Goal: Use online tool/utility: Use online tool/utility

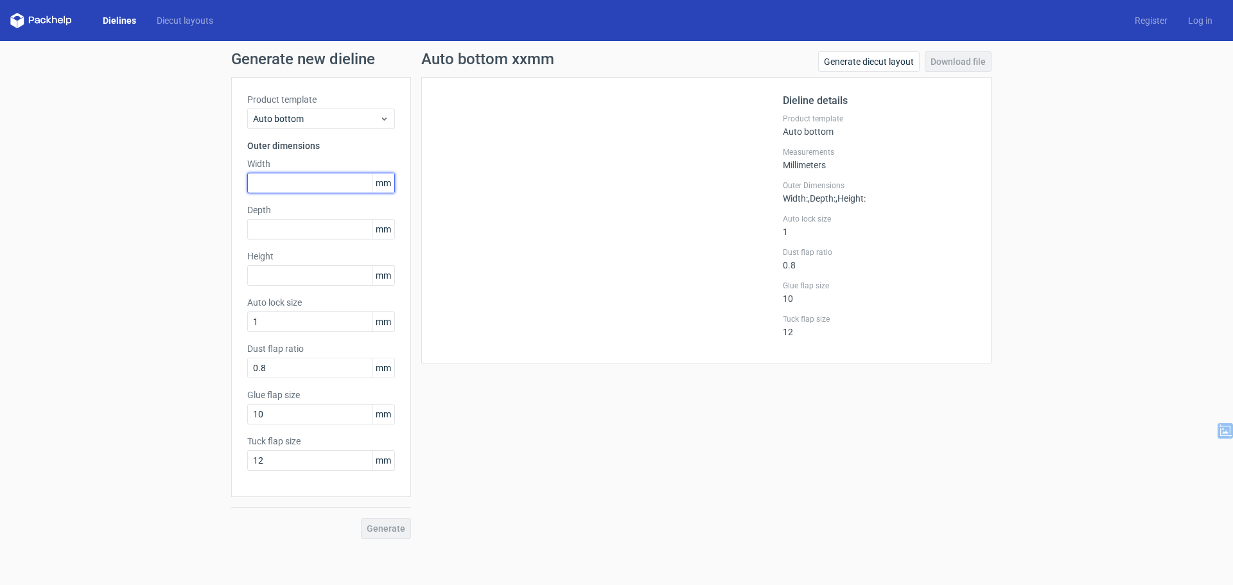
click at [278, 184] on input "text" at bounding box center [321, 183] width 148 height 21
type input "100"
click at [782, 176] on div at bounding box center [610, 220] width 346 height 254
click at [279, 230] on input "text" at bounding box center [321, 229] width 148 height 21
type input "104"
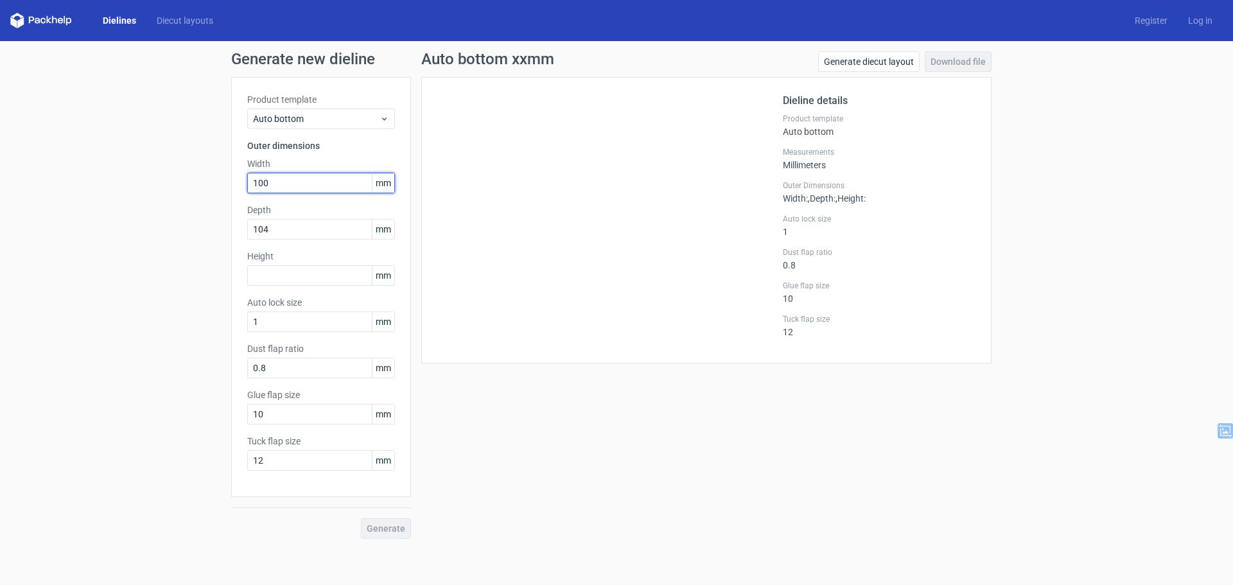
drag, startPoint x: 283, startPoint y: 188, endPoint x: 212, endPoint y: 173, distance: 73.0
click at [213, 173] on div "Generate new dieline Product template Auto bottom Outer dimensions Width 100 mm…" at bounding box center [616, 295] width 1233 height 508
type input "133"
click at [285, 270] on input "text" at bounding box center [321, 275] width 148 height 21
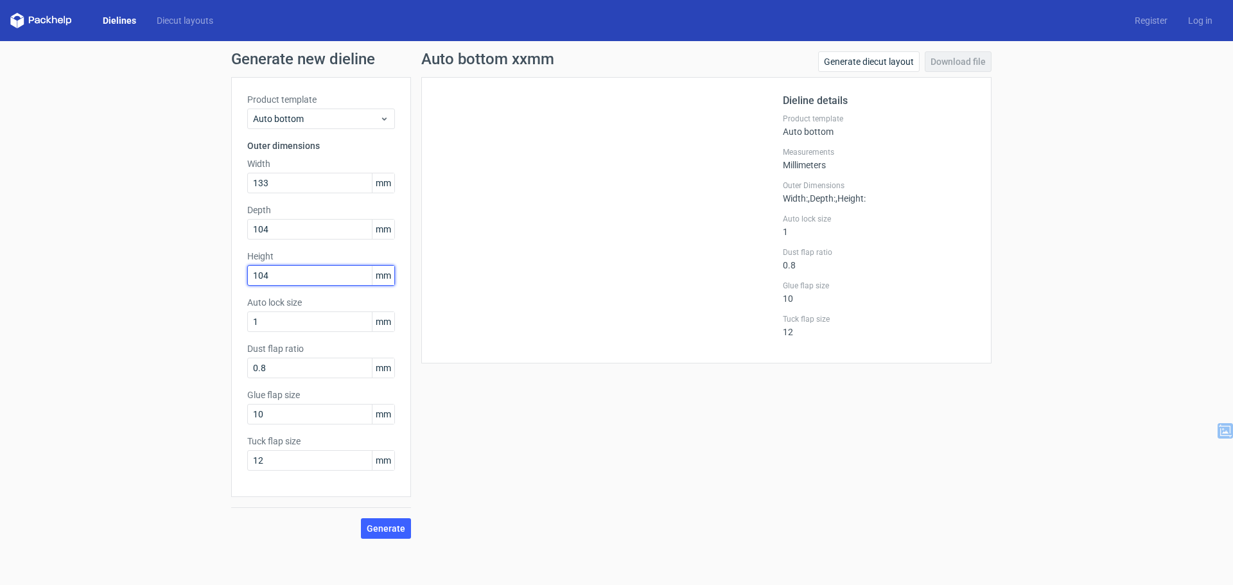
drag, startPoint x: 270, startPoint y: 274, endPoint x: 123, endPoint y: 256, distance: 148.2
click at [141, 258] on div "Generate new dieline Product template Auto bottom Outer dimensions Width 133 mm…" at bounding box center [616, 295] width 1233 height 508
type input "100"
drag, startPoint x: 225, startPoint y: 410, endPoint x: 202, endPoint y: 410, distance: 23.1
click at [202, 410] on div "Generate new dieline Product template Auto bottom Outer dimensions Width 133 mm…" at bounding box center [616, 295] width 1233 height 508
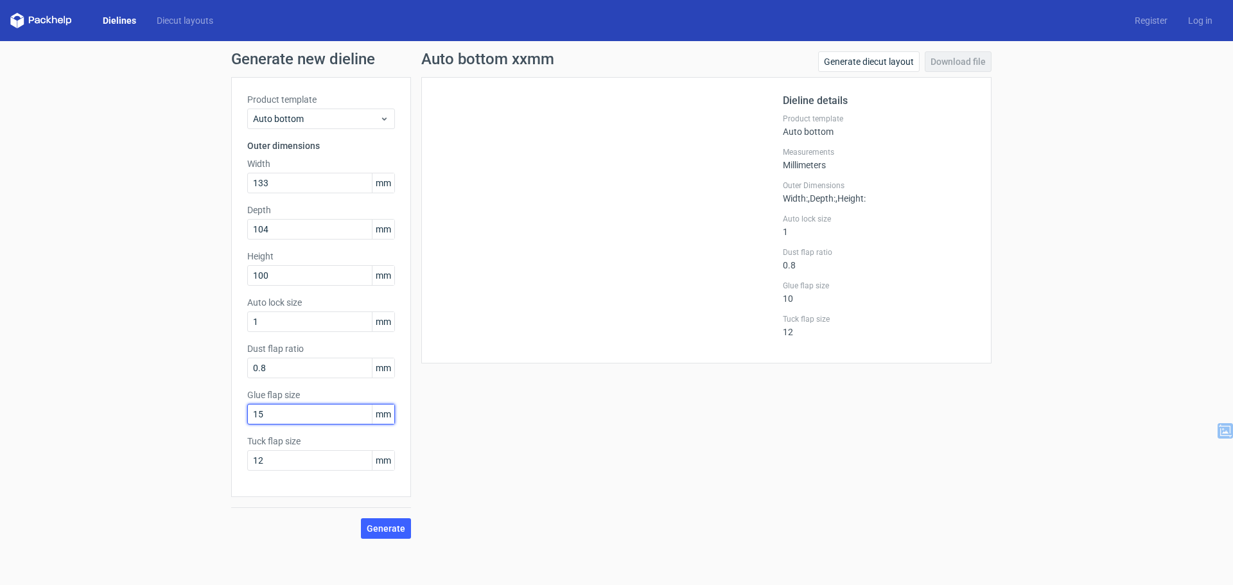
type input "15"
click at [377, 522] on button "Generate" at bounding box center [386, 528] width 50 height 21
click at [956, 67] on link "Download file" at bounding box center [958, 61] width 67 height 21
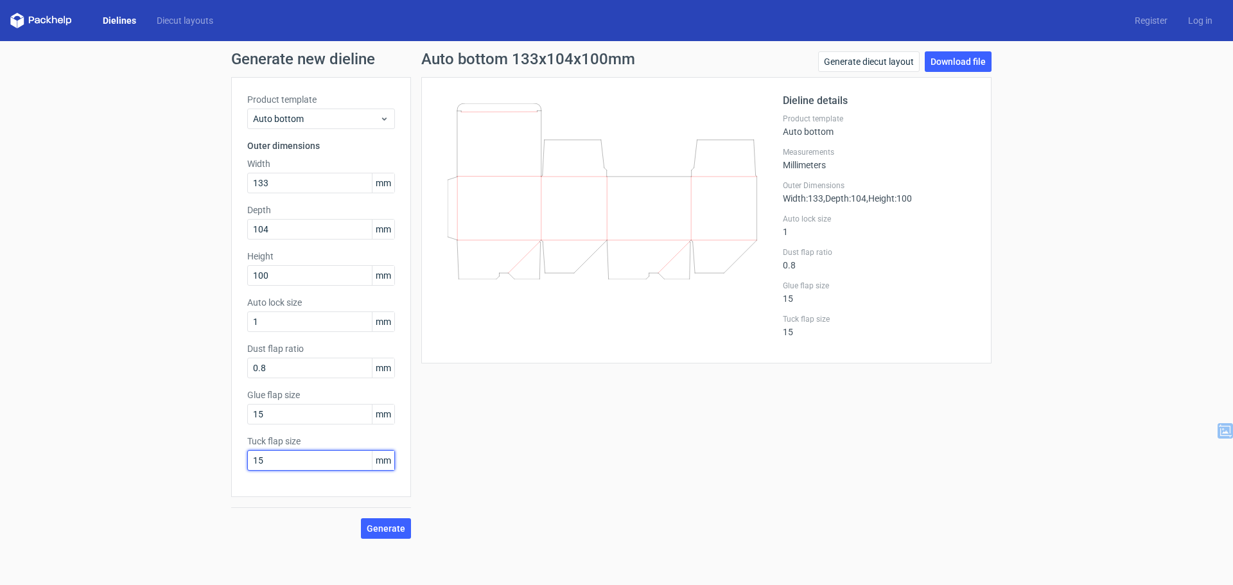
click at [277, 461] on input "15" at bounding box center [321, 460] width 148 height 21
click at [281, 322] on input "1" at bounding box center [321, 322] width 148 height 21
drag, startPoint x: 287, startPoint y: 321, endPoint x: 226, endPoint y: 320, distance: 61.0
click at [226, 320] on div "Generate new dieline Product template Auto bottom Outer dimensions Width 133 mm…" at bounding box center [616, 295] width 1233 height 508
type input "2"
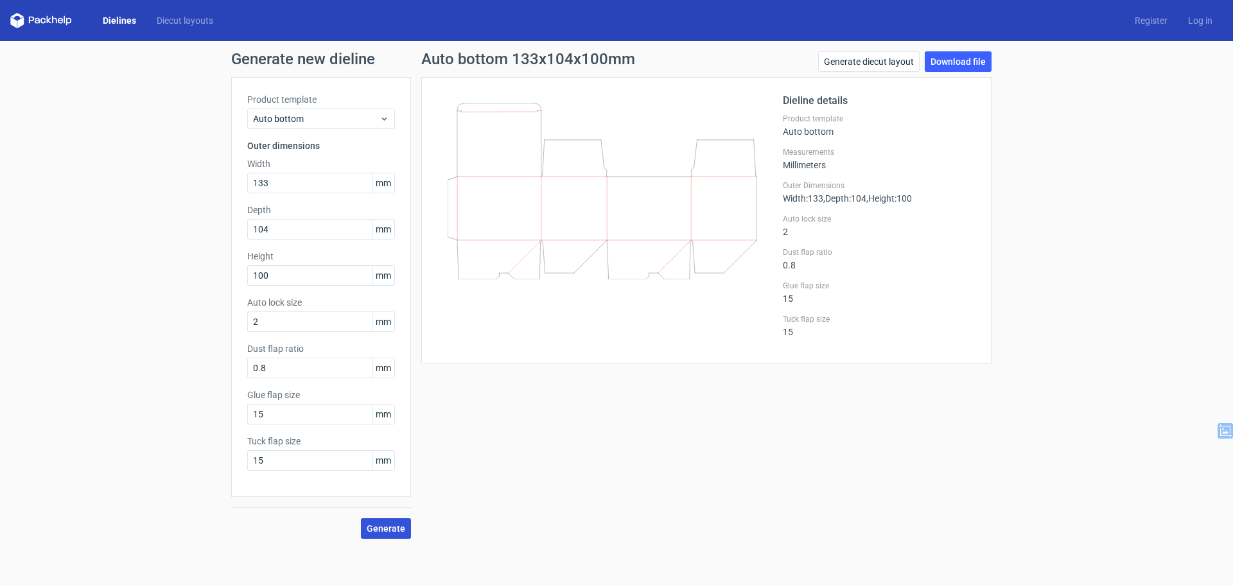
click at [382, 529] on span "Generate" at bounding box center [386, 528] width 39 height 9
drag, startPoint x: 224, startPoint y: 362, endPoint x: 215, endPoint y: 362, distance: 9.6
click at [215, 362] on div "Generate new dieline Product template Auto bottom Outer dimensions Width 133 mm…" at bounding box center [616, 295] width 1233 height 508
type input "1"
click at [391, 526] on span "Generate" at bounding box center [386, 528] width 39 height 9
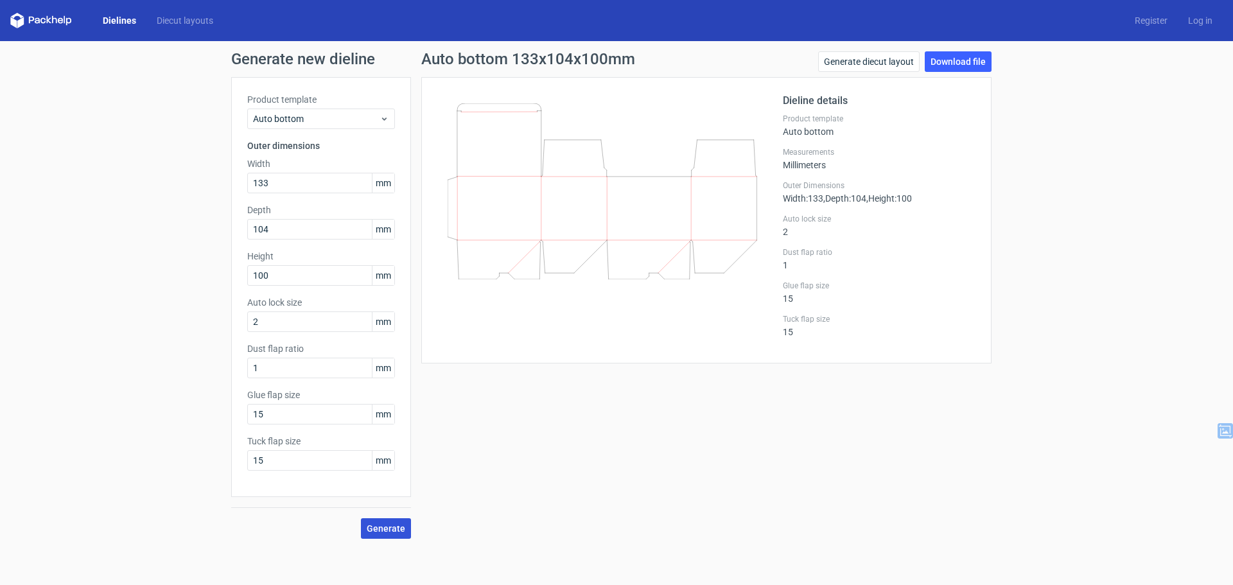
click at [391, 533] on span "Generate" at bounding box center [386, 528] width 39 height 9
click at [380, 535] on button "Generate" at bounding box center [386, 528] width 50 height 21
click at [405, 529] on span "submit" at bounding box center [405, 529] width 0 height 0
click at [380, 535] on span at bounding box center [385, 528] width 15 height 17
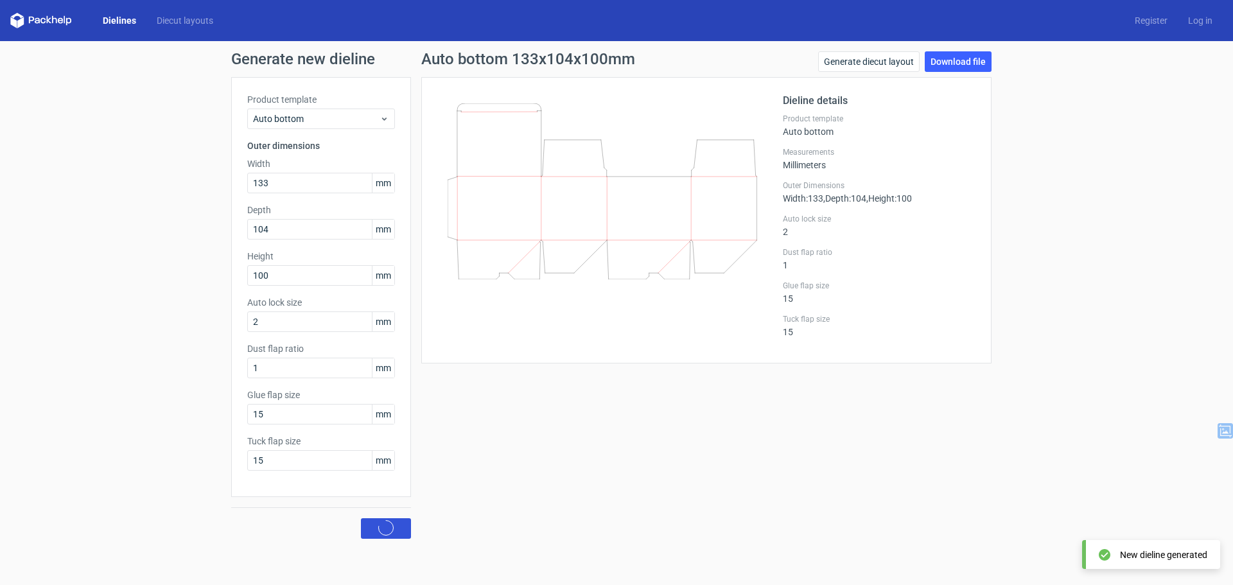
click at [380, 535] on span at bounding box center [385, 528] width 15 height 17
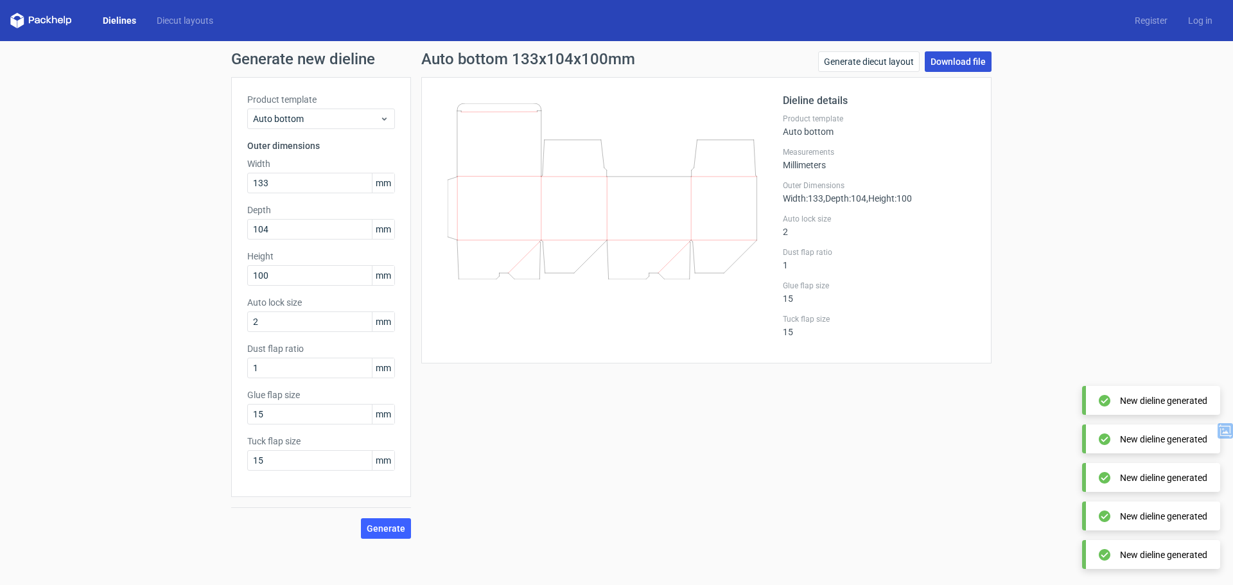
click at [969, 52] on link "Download file" at bounding box center [958, 61] width 67 height 21
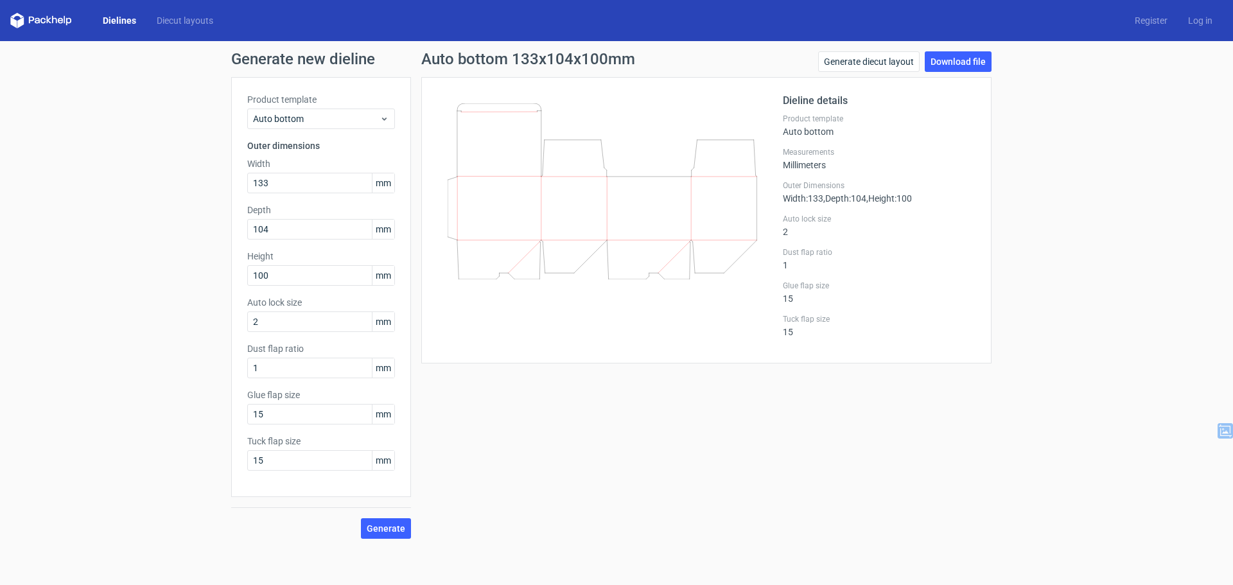
click at [300, 437] on label "Tuck flap size" at bounding box center [321, 441] width 148 height 13
click at [301, 423] on input "15" at bounding box center [321, 414] width 148 height 21
drag, startPoint x: 308, startPoint y: 414, endPoint x: 202, endPoint y: 411, distance: 106.0
click at [202, 411] on div "Generate new dieline Product template Auto bottom Outer dimensions Width 133 mm…" at bounding box center [616, 295] width 1233 height 508
click at [393, 526] on span "Generate" at bounding box center [386, 528] width 39 height 9
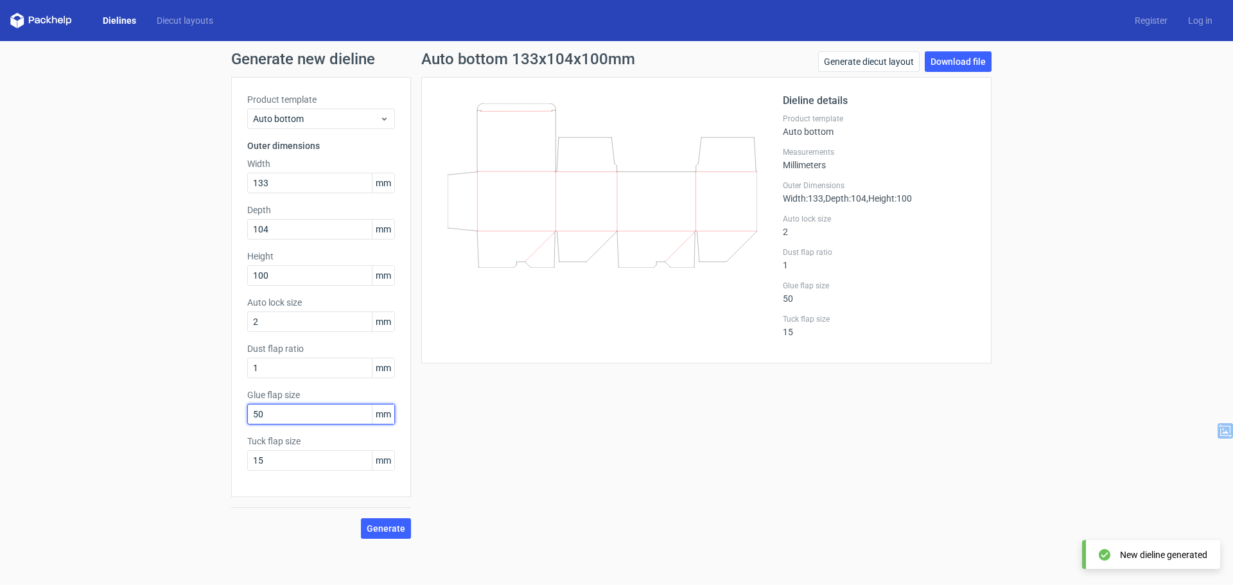
drag, startPoint x: 277, startPoint y: 417, endPoint x: 223, endPoint y: 415, distance: 54.0
click at [223, 415] on div "Generate new dieline Product template Auto bottom Outer dimensions Width 133 mm…" at bounding box center [616, 295] width 1233 height 508
type input "15"
click at [390, 515] on div "Generate" at bounding box center [321, 518] width 180 height 42
click at [391, 521] on button "Generate" at bounding box center [386, 528] width 50 height 21
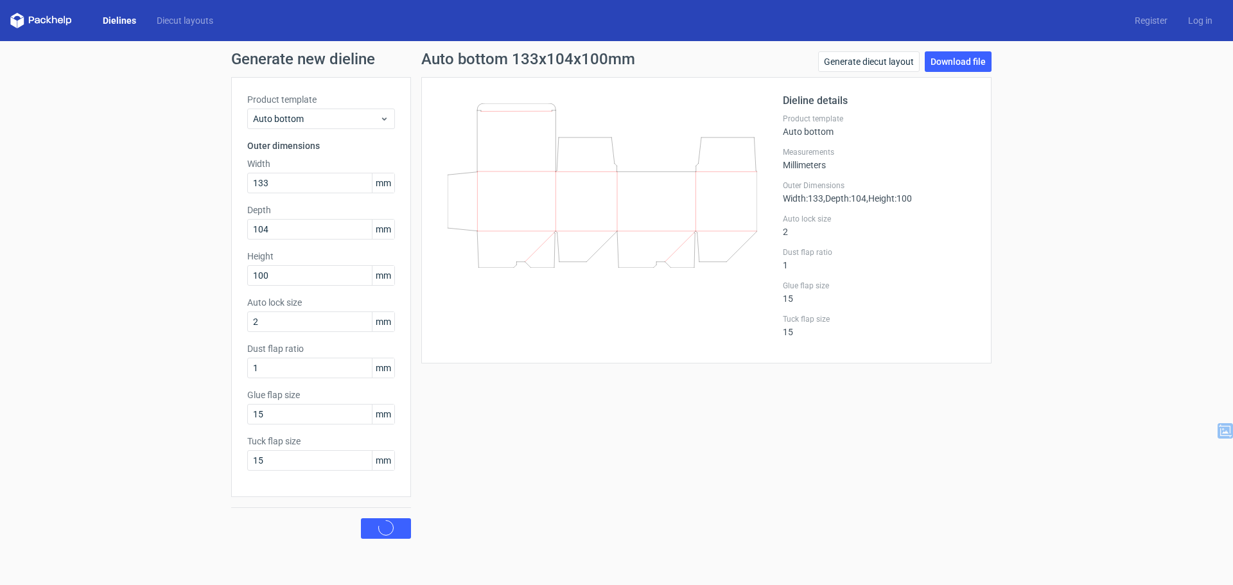
click at [296, 445] on label "Tuck flap size" at bounding box center [321, 441] width 148 height 13
click at [295, 454] on input "15" at bounding box center [321, 460] width 148 height 21
drag, startPoint x: 298, startPoint y: 456, endPoint x: 188, endPoint y: 443, distance: 111.2
click at [188, 443] on div "Generate new dieline Product template Auto bottom Outer dimensions Width 133 mm…" at bounding box center [616, 295] width 1233 height 508
type input "20"
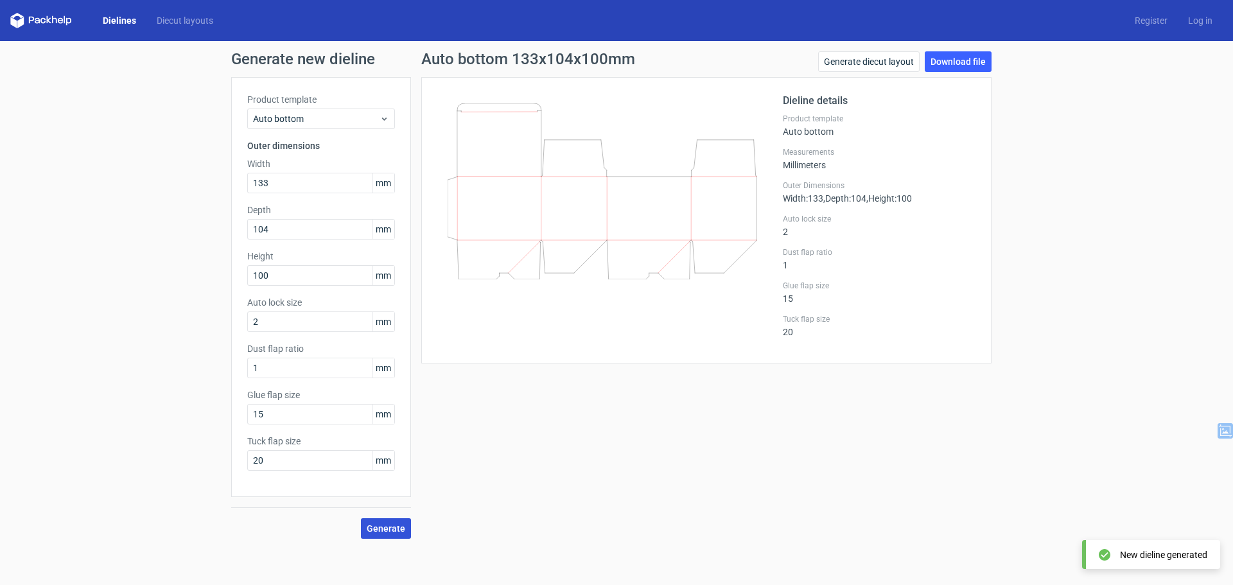
click at [370, 529] on span "Generate" at bounding box center [386, 528] width 39 height 9
click at [299, 464] on input "20" at bounding box center [321, 460] width 148 height 21
drag, startPoint x: 292, startPoint y: 461, endPoint x: 233, endPoint y: 454, distance: 59.5
click at [233, 454] on div "Product template Auto bottom Outer dimensions Width 133 mm Depth 104 mm Height …" at bounding box center [321, 287] width 180 height 420
click at [292, 458] on input "20" at bounding box center [321, 460] width 148 height 21
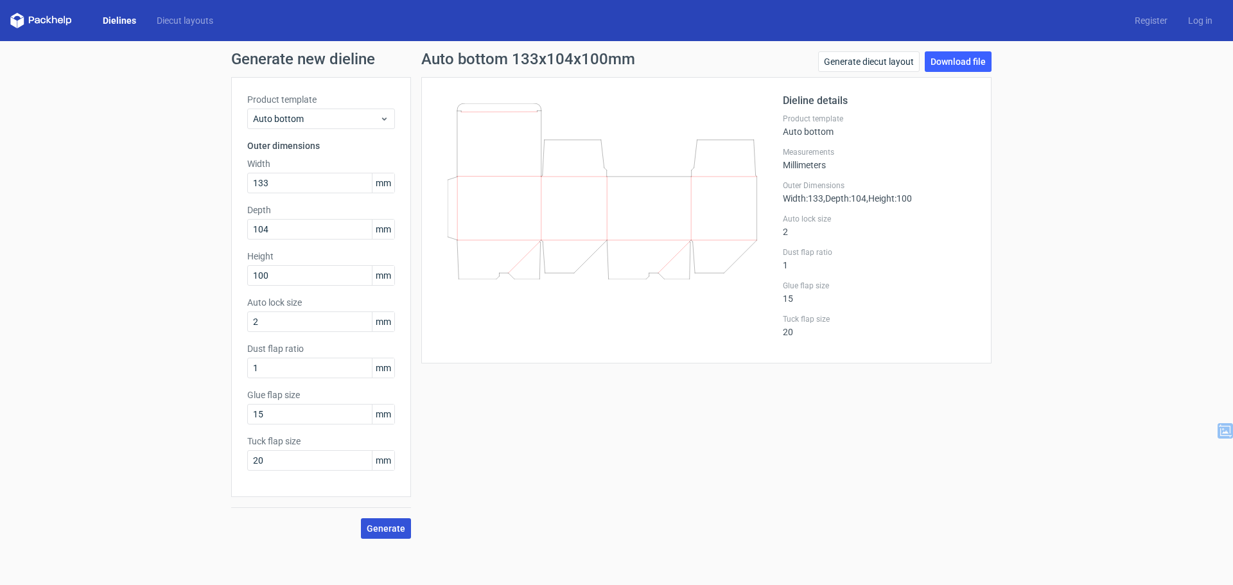
click at [381, 527] on span "Generate" at bounding box center [386, 528] width 39 height 9
click at [381, 527] on circle at bounding box center [386, 528] width 15 height 15
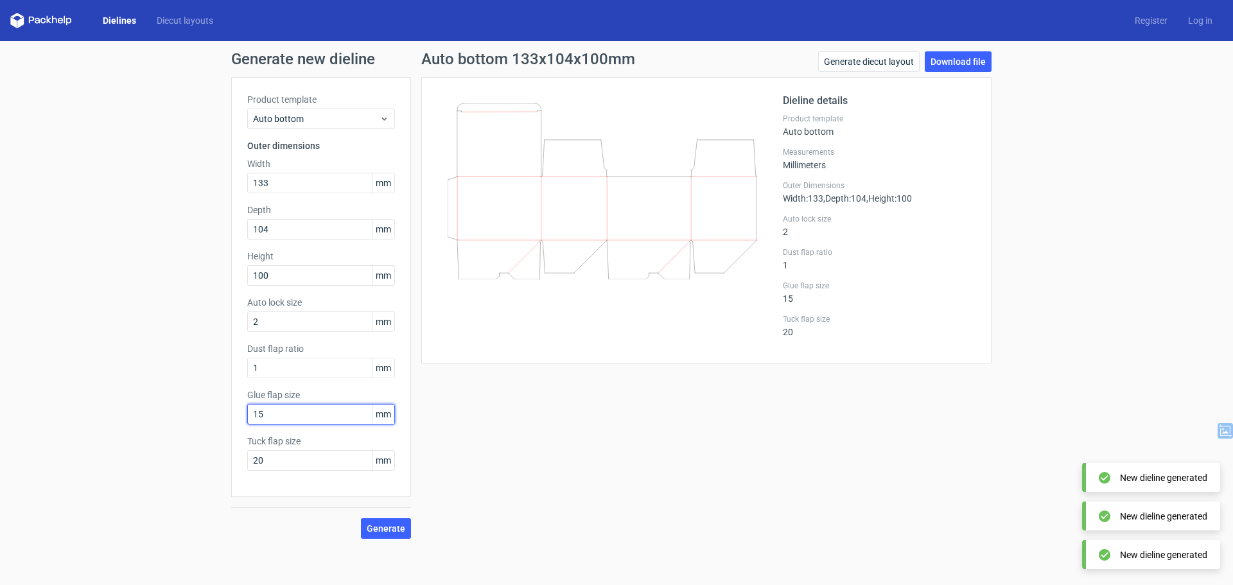
drag, startPoint x: 285, startPoint y: 416, endPoint x: 245, endPoint y: 410, distance: 40.9
click at [245, 410] on div "Product template Auto bottom Outer dimensions Width 133 mm Depth 104 mm Height …" at bounding box center [321, 287] width 180 height 420
click at [381, 529] on span "Generate" at bounding box center [386, 528] width 39 height 9
drag, startPoint x: 287, startPoint y: 414, endPoint x: 203, endPoint y: 412, distance: 84.2
click at [203, 412] on div "Generate new dieline Product template Auto bottom Outer dimensions Width 133 mm…" at bounding box center [616, 295] width 1233 height 508
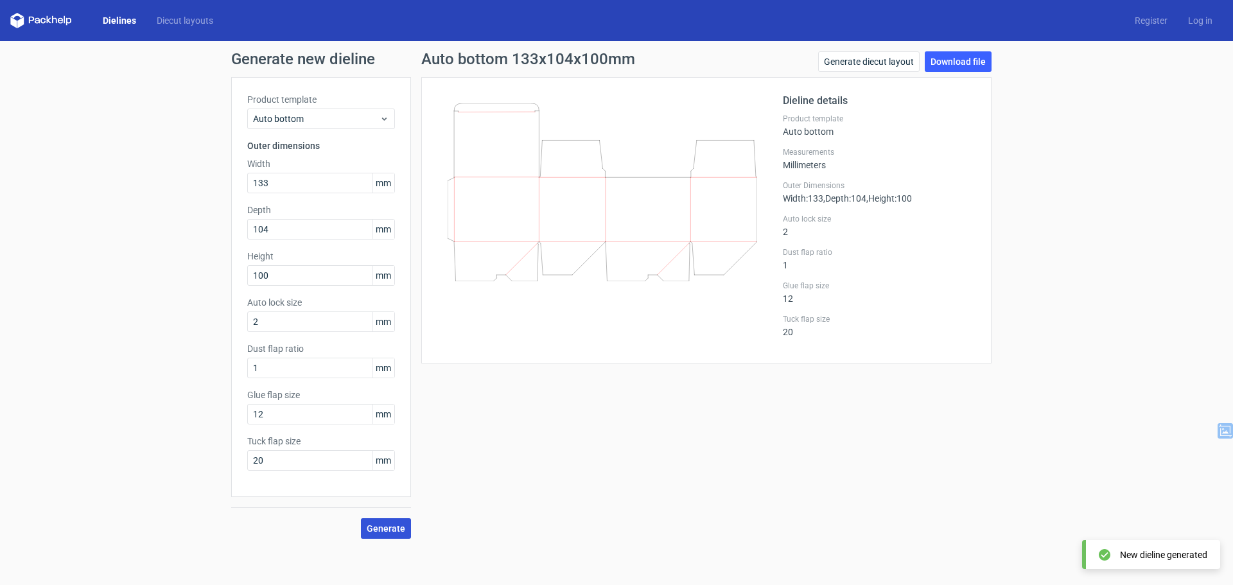
click at [409, 521] on button "Generate" at bounding box center [386, 528] width 50 height 21
drag, startPoint x: 292, startPoint y: 412, endPoint x: 200, endPoint y: 412, distance: 91.9
click at [200, 412] on div "Generate new dieline Product template Auto bottom Outer dimensions Width 133 mm…" at bounding box center [616, 295] width 1233 height 508
click at [384, 525] on span "Generate" at bounding box center [386, 528] width 39 height 9
click at [293, 405] on input "14" at bounding box center [321, 414] width 148 height 21
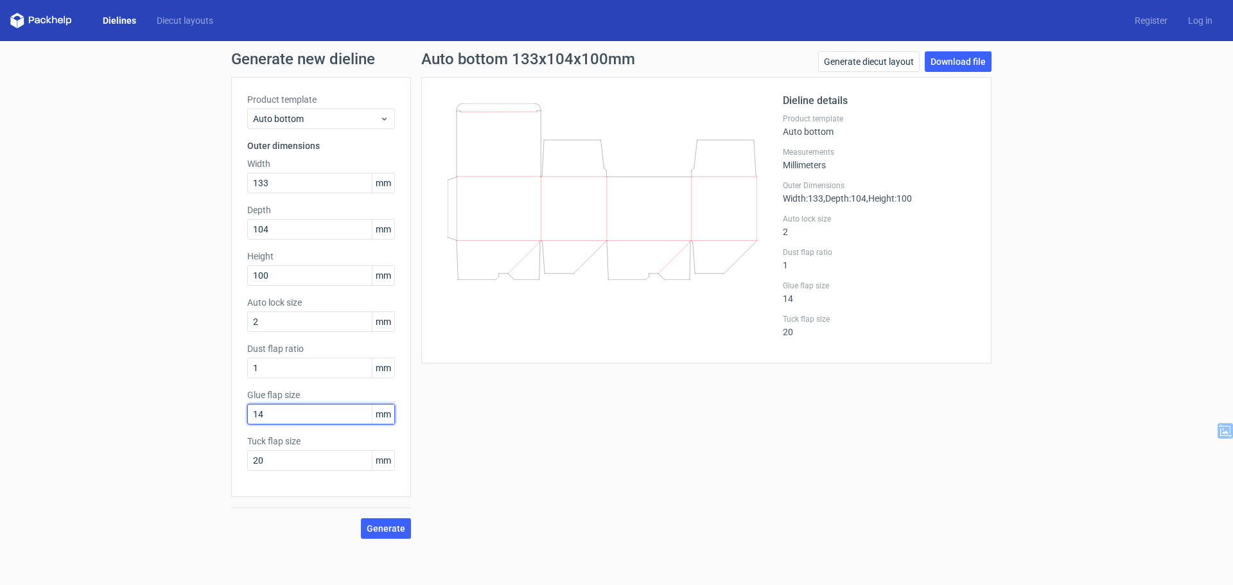
drag, startPoint x: 296, startPoint y: 414, endPoint x: 156, endPoint y: 403, distance: 139.9
click at [156, 403] on div "Generate new dieline Product template Auto bottom Outer dimensions Width 133 mm…" at bounding box center [616, 295] width 1233 height 508
paste input "5"
click at [262, 414] on input "145" at bounding box center [321, 414] width 148 height 21
type input "14"
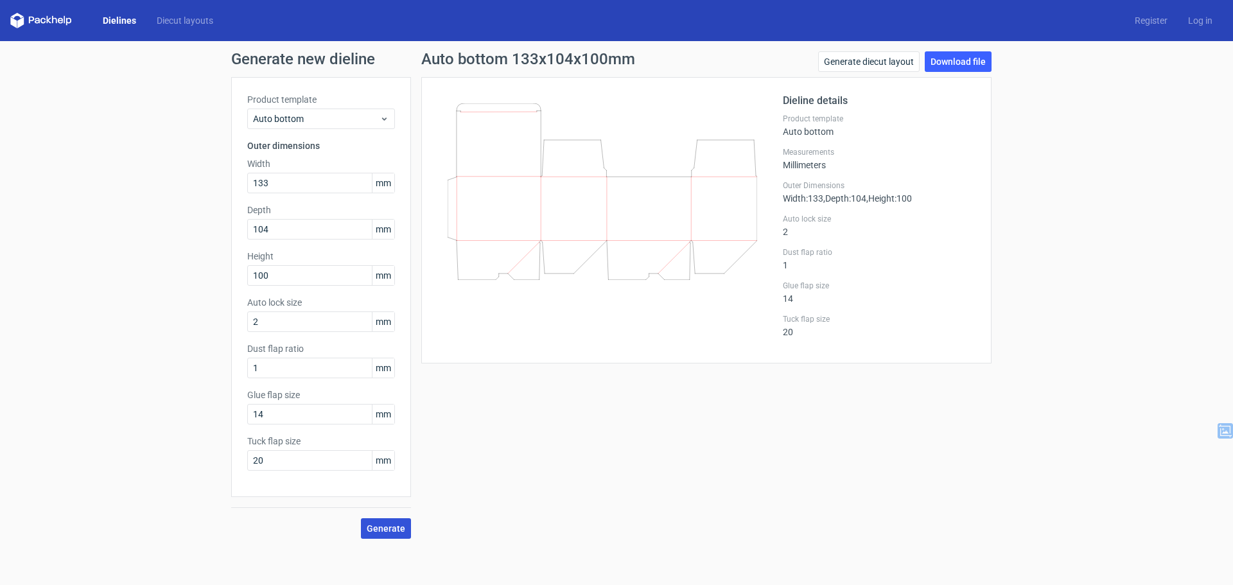
click at [386, 534] on button "Generate" at bounding box center [386, 528] width 50 height 21
drag, startPoint x: 271, startPoint y: 225, endPoint x: 192, endPoint y: 216, distance: 79.5
click at [195, 216] on div "Generate new dieline Product template Auto bottom Outer dimensions Width 133 mm…" at bounding box center [616, 295] width 1233 height 508
drag, startPoint x: 272, startPoint y: 229, endPoint x: 149, endPoint y: 208, distance: 125.1
click at [149, 208] on div "Generate new dieline Product template Auto bottom Outer dimensions Width 133 mm…" at bounding box center [616, 295] width 1233 height 508
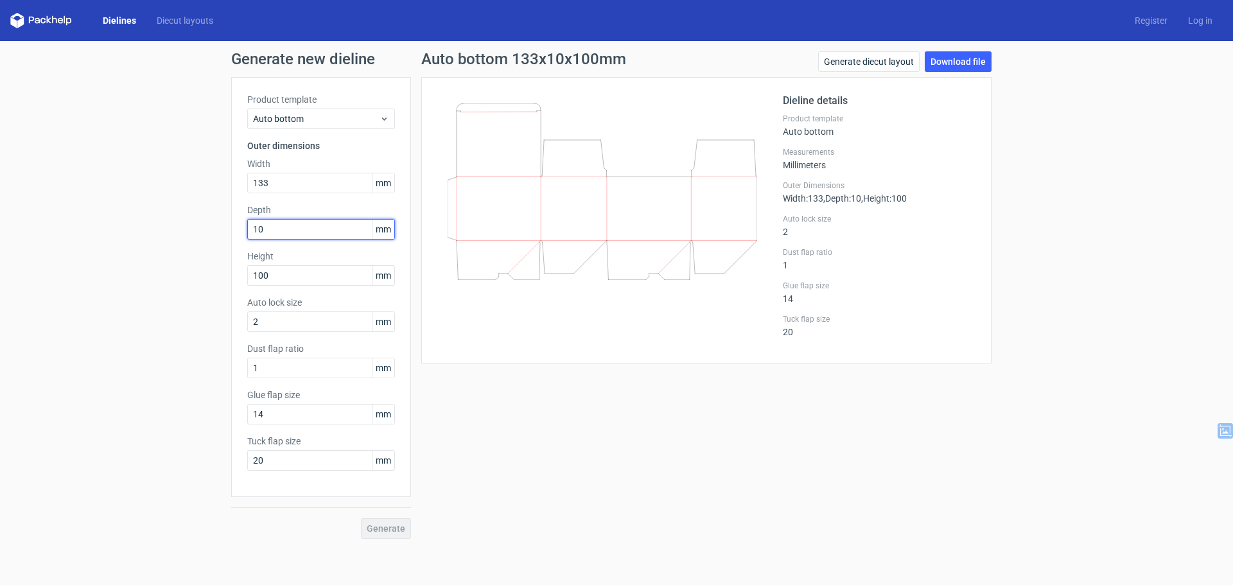
type input "104"
drag, startPoint x: 292, startPoint y: 281, endPoint x: 95, endPoint y: 249, distance: 199.2
click at [95, 249] on div "Generate new dieline Product template Auto bottom Outer dimensions Width 133 mm…" at bounding box center [616, 295] width 1233 height 508
type input "99"
click at [399, 524] on span "Generate" at bounding box center [386, 528] width 39 height 9
